Goal: Information Seeking & Learning: Learn about a topic

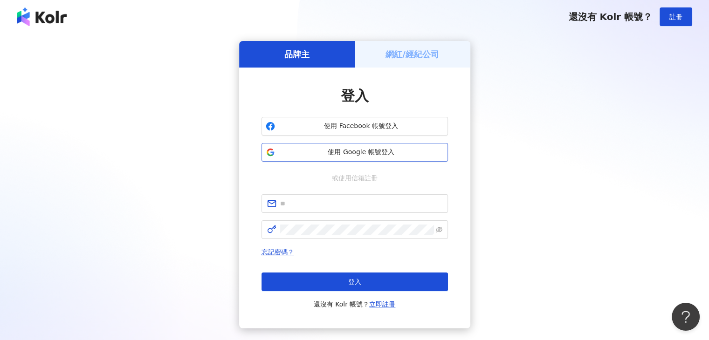
click at [371, 152] on span "使用 Google 帳號登入" at bounding box center [361, 152] width 165 height 9
click at [357, 152] on span "使用 Google 帳號登入" at bounding box center [361, 152] width 165 height 9
click at [353, 148] on span "使用 Google 帳號登入" at bounding box center [361, 152] width 165 height 9
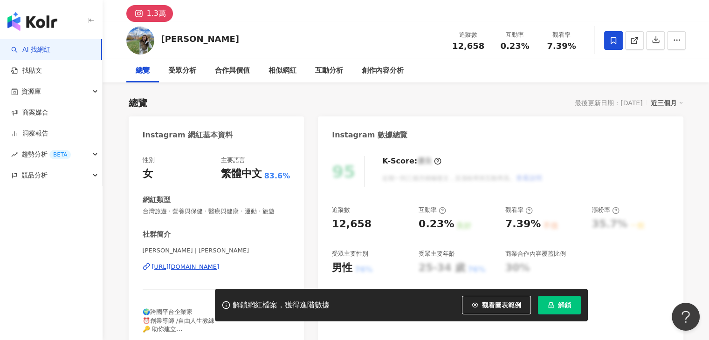
scroll to position [47, 0]
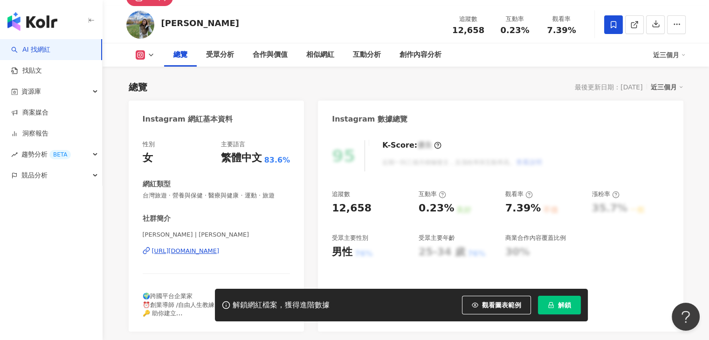
click at [149, 56] on icon at bounding box center [150, 54] width 7 height 7
click at [213, 86] on div "總覽 最後更新日期：2025/8/8 近三個月" at bounding box center [406, 87] width 555 height 13
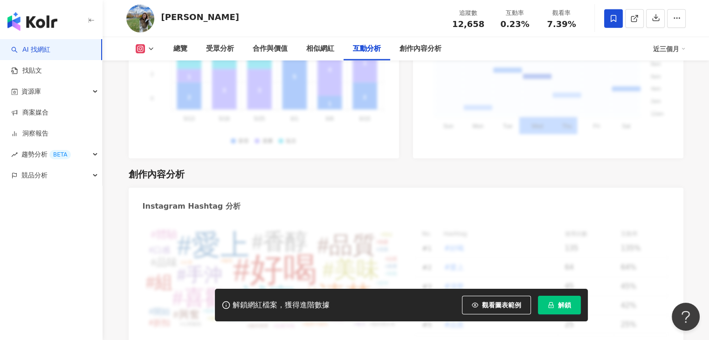
scroll to position [2891, 0]
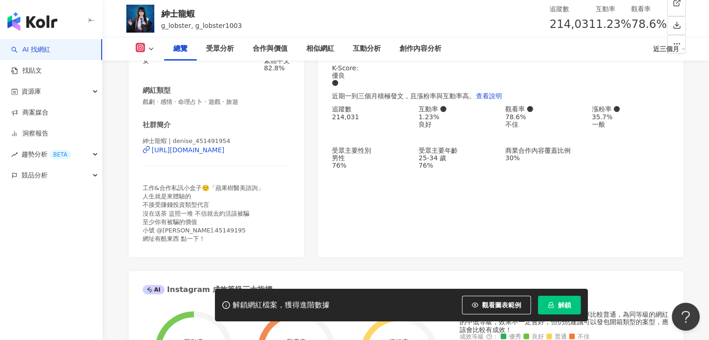
scroll to position [140, 0]
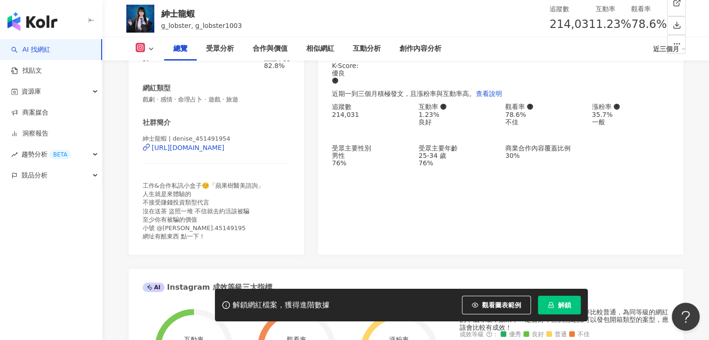
click at [162, 12] on div "紳士龍蝦" at bounding box center [201, 14] width 81 height 12
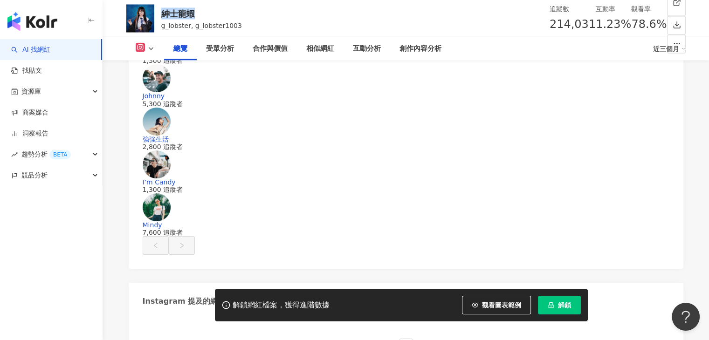
scroll to position [242, 0]
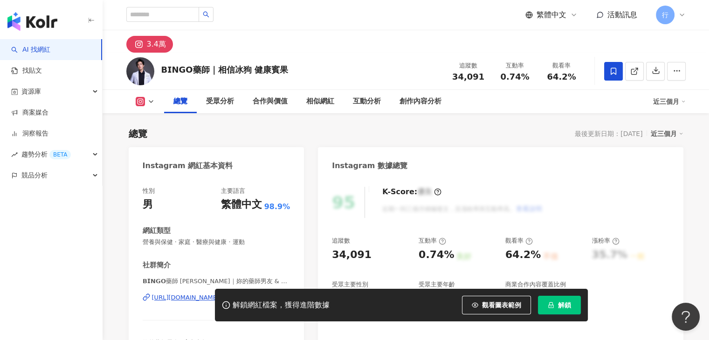
scroll to position [187, 0]
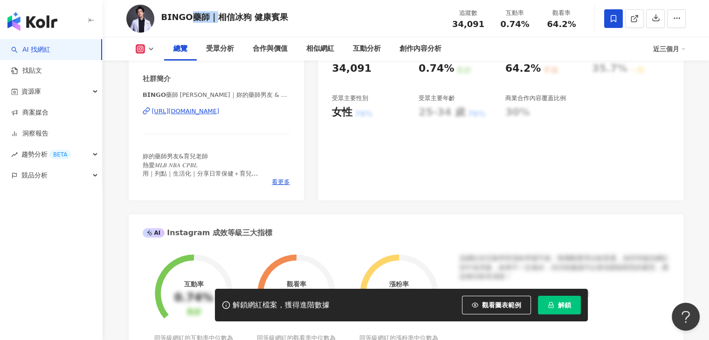
drag, startPoint x: 209, startPoint y: 17, endPoint x: 187, endPoint y: 17, distance: 22.4
click at [187, 17] on div "𝗕𝗜𝗡𝗚𝗢藥師｜相信冰狗 健康賓果" at bounding box center [224, 17] width 127 height 12
drag, startPoint x: 162, startPoint y: 15, endPoint x: 203, endPoint y: 14, distance: 40.6
click at [203, 14] on div "𝗕𝗜𝗡𝗚𝗢藥師｜相信冰狗 健康賓果" at bounding box center [224, 17] width 127 height 12
copy div "𝗕𝗜𝗡𝗚𝗢藥師｜相信冰狗"
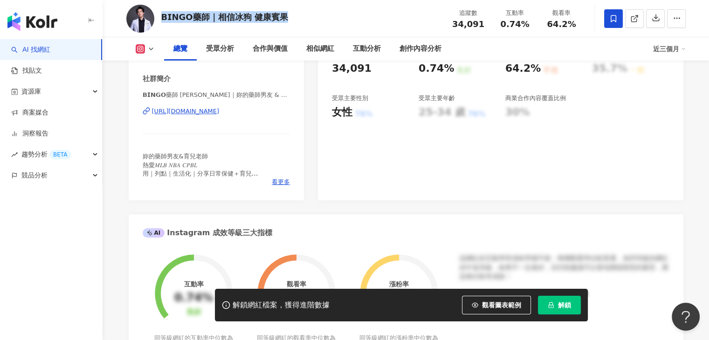
drag, startPoint x: 285, startPoint y: 18, endPoint x: 161, endPoint y: 17, distance: 124.5
click at [161, 17] on div "𝗕𝗜𝗡𝗚𝗢藥師｜相信冰狗 健康賓果 追蹤數 34,091 互動率 0.74% 觀看率 64.2%" at bounding box center [406, 18] width 597 height 37
copy div "𝗕𝗜𝗡𝗚𝗢藥師｜相信冰狗 健康賓果"
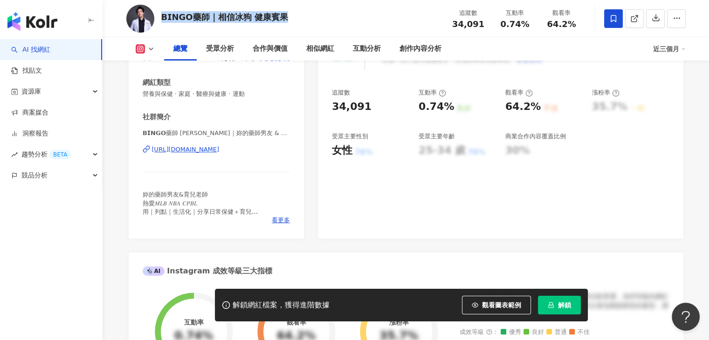
scroll to position [0, 0]
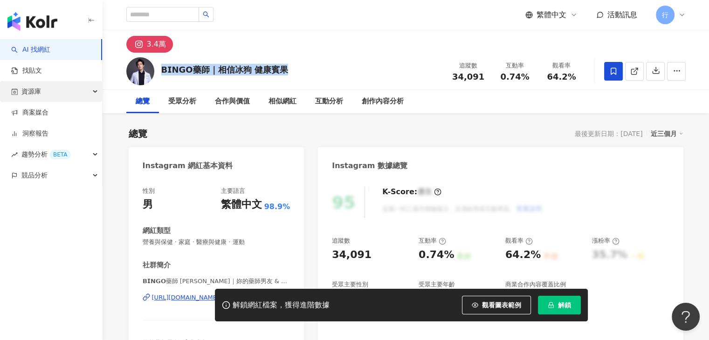
click at [98, 95] on div "資源庫" at bounding box center [51, 91] width 102 height 21
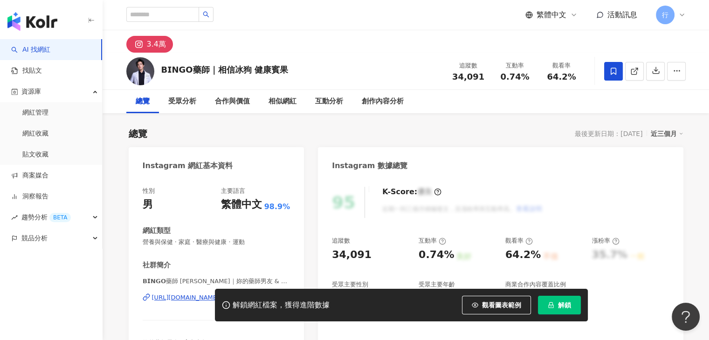
click at [286, 15] on div "繁體中文 活動訊息 行" at bounding box center [406, 15] width 560 height 30
click at [279, 19] on div "繁體中文 活動訊息 行" at bounding box center [406, 15] width 560 height 30
click at [285, 41] on div "3.4萬" at bounding box center [406, 41] width 597 height 22
click at [340, 69] on div "𝗕𝗜𝗡𝗚𝗢藥師｜相信冰狗 健康賓果 追蹤數 34,091 互動率 0.74% 觀看率 64.2%" at bounding box center [406, 71] width 597 height 37
